Goal: Information Seeking & Learning: Learn about a topic

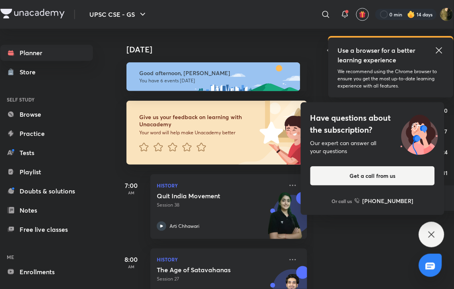
drag, startPoint x: 237, startPoint y: 145, endPoint x: 341, endPoint y: 88, distance: 119.0
click at [237, 145] on div at bounding box center [197, 147] width 117 height 11
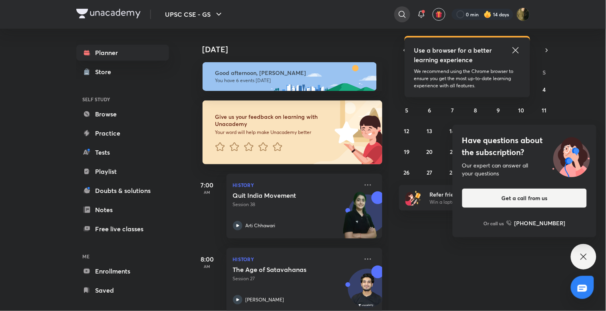
click at [396, 10] on div at bounding box center [402, 14] width 16 height 16
type input "-------------------------------------------------------------------------------…"
click at [395, 11] on div at bounding box center [303, 155] width 606 height 311
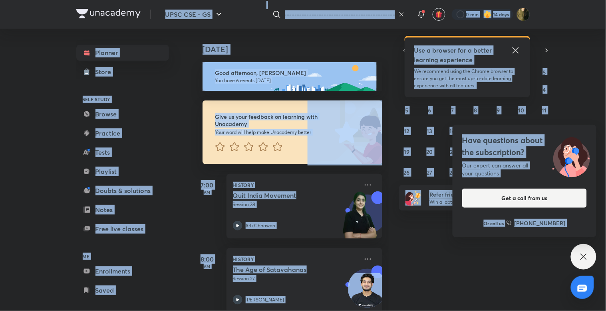
click at [401, 13] on icon at bounding box center [401, 14] width 6 height 6
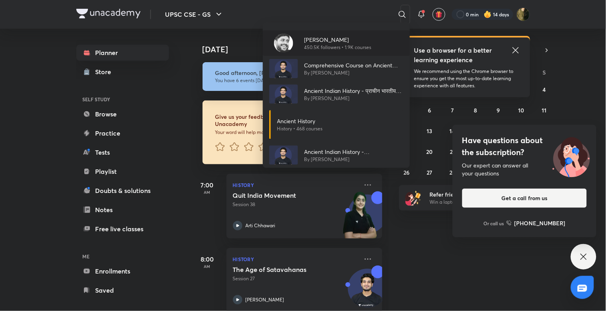
click at [309, 49] on p "450.5K followers • 1.9K courses" at bounding box center [337, 47] width 67 height 7
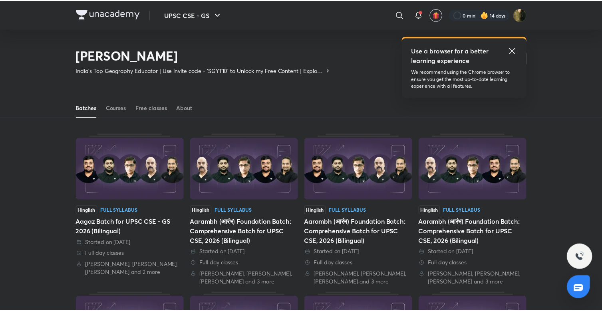
scroll to position [35, 0]
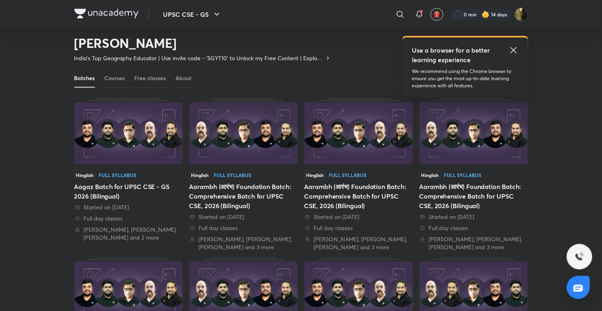
click at [401, 10] on icon at bounding box center [400, 15] width 10 height 10
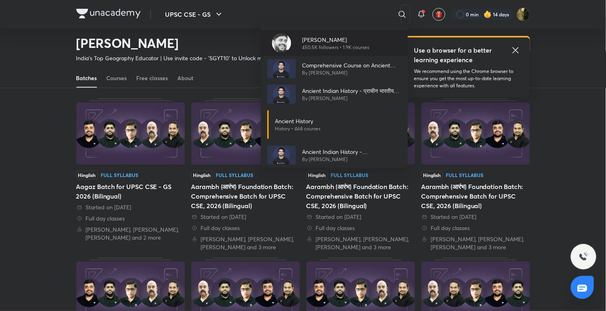
click at [358, 38] on p "[PERSON_NAME]" at bounding box center [335, 40] width 67 height 8
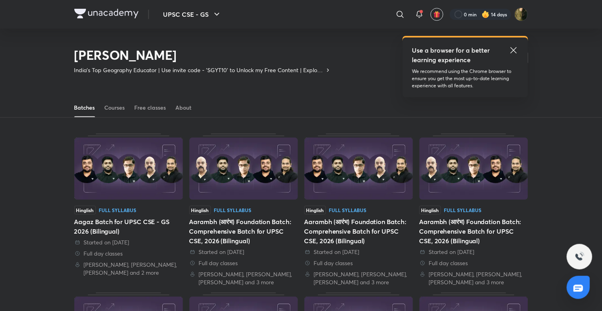
scroll to position [35, 0]
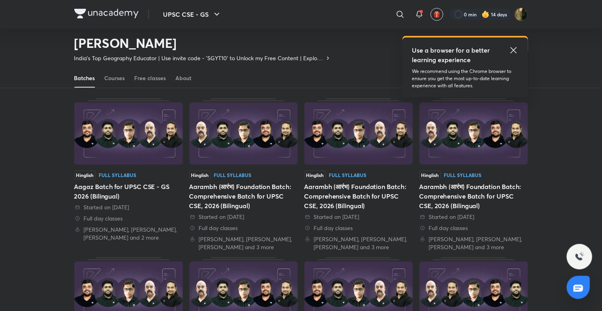
click at [454, 54] on icon at bounding box center [514, 51] width 10 height 10
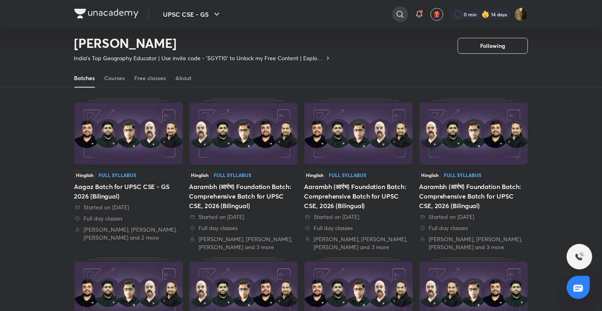
click at [398, 8] on div at bounding box center [400, 14] width 16 height 16
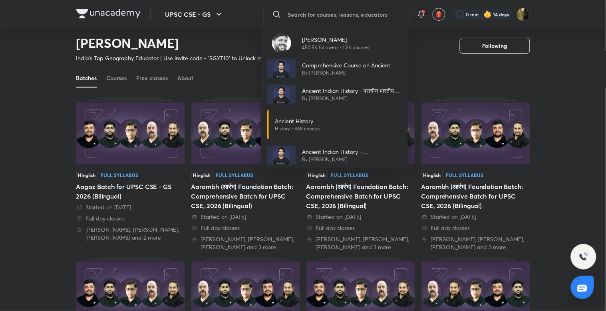
click at [109, 79] on div "[PERSON_NAME] 450.5K followers • 1.9K courses Comprehensive Course on Ancient I…" at bounding box center [303, 155] width 606 height 311
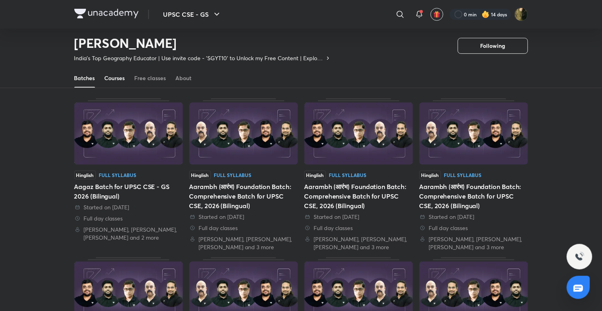
click at [118, 80] on div "Courses" at bounding box center [115, 78] width 20 height 8
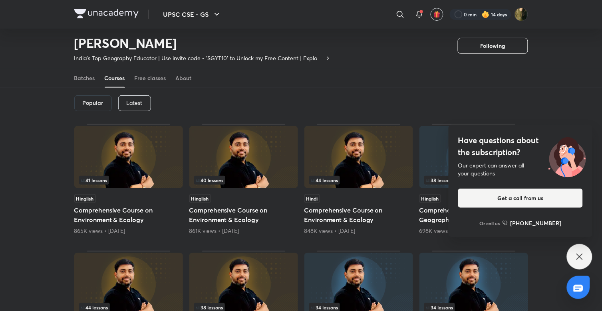
click at [135, 105] on p "Latest" at bounding box center [135, 103] width 16 height 6
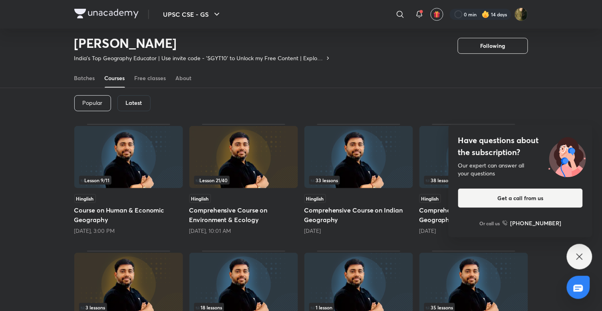
click at [334, 174] on img at bounding box center [358, 157] width 109 height 62
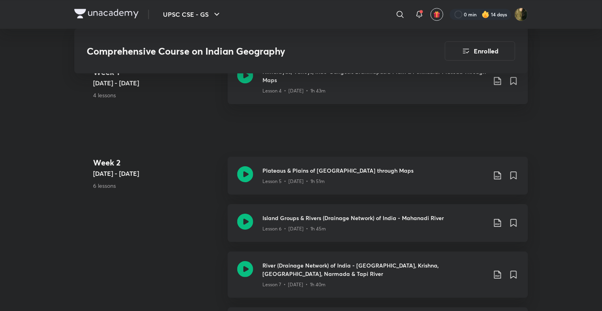
scroll to position [637, 0]
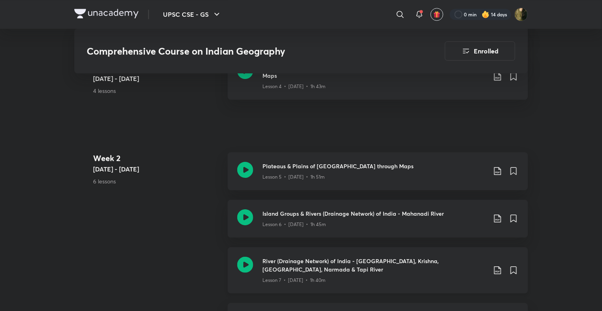
click at [327, 261] on h3 "River (Drainage Network) of India - [GEOGRAPHIC_DATA], Krishna, [GEOGRAPHIC_DAT…" at bounding box center [375, 265] width 224 height 17
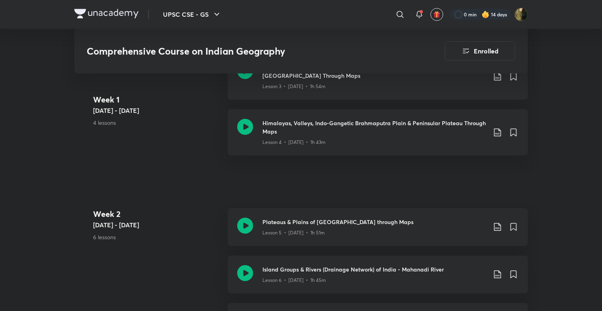
scroll to position [549, 0]
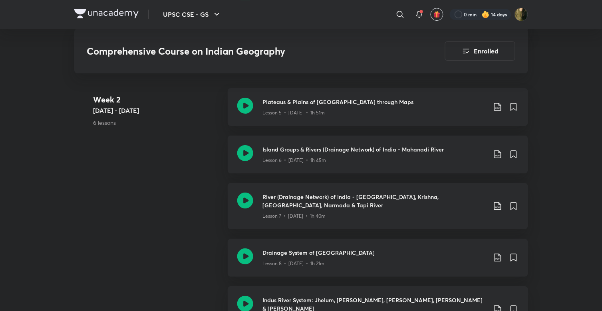
scroll to position [706, 0]
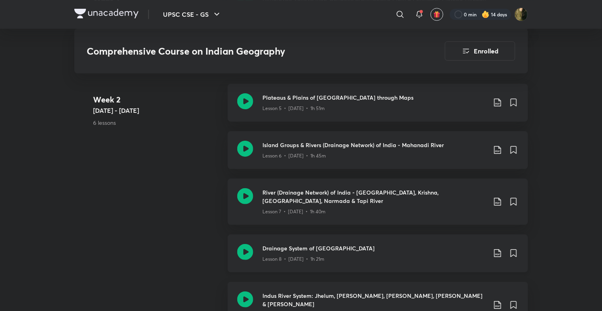
click at [319, 256] on p "Lesson 8 • [DATE] • 1h 21m" at bounding box center [294, 259] width 62 height 7
